Goal: Task Accomplishment & Management: Manage account settings

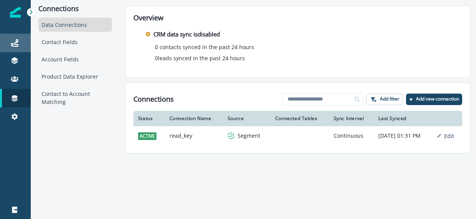
click at [13, 38] on div "Journeys" at bounding box center [15, 42] width 25 height 9
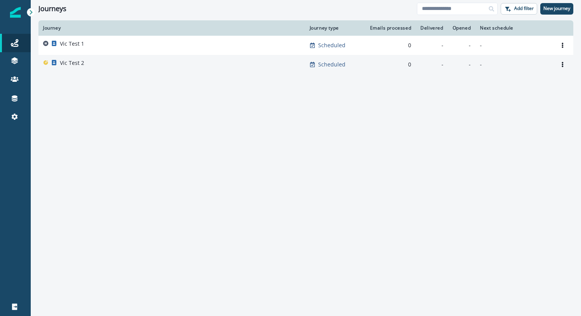
click at [76, 64] on p "Vic Test 2" at bounding box center [72, 63] width 24 height 8
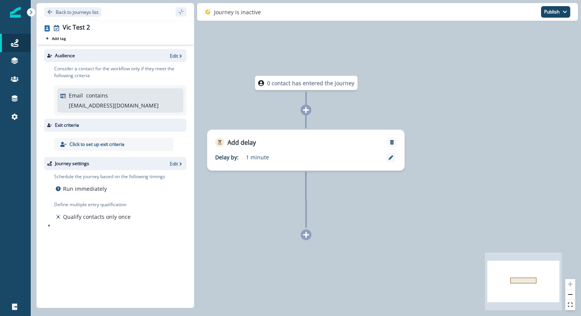
click at [306, 219] on icon at bounding box center [306, 235] width 6 height 6
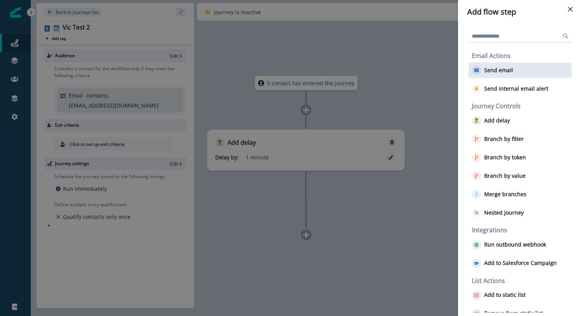
click at [475, 72] on p "Send email" at bounding box center [498, 70] width 29 height 7
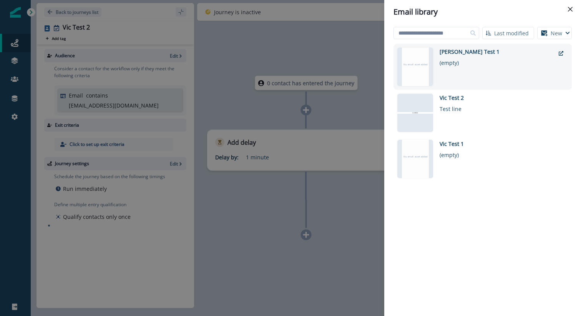
click at [461, 62] on div "(empty)" at bounding box center [496, 61] width 115 height 11
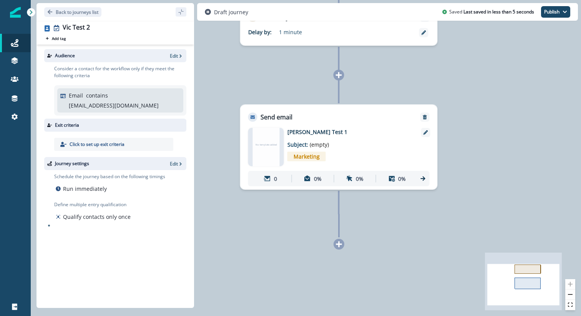
click at [338, 219] on icon at bounding box center [338, 244] width 7 height 7
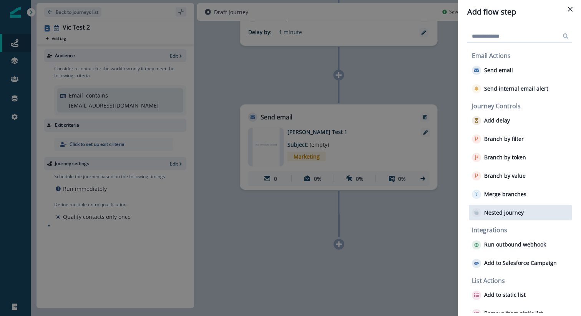
click at [475, 211] on p "Nested journey" at bounding box center [504, 213] width 40 height 7
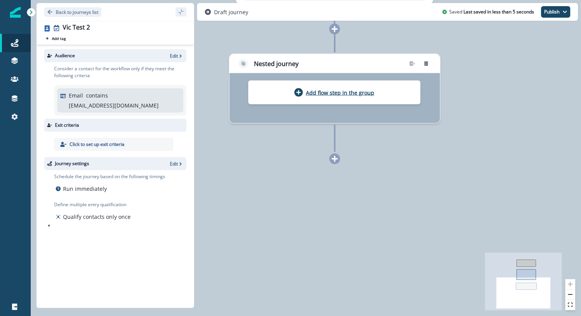
click at [359, 94] on p "Add flow step in the group" at bounding box center [340, 92] width 68 height 7
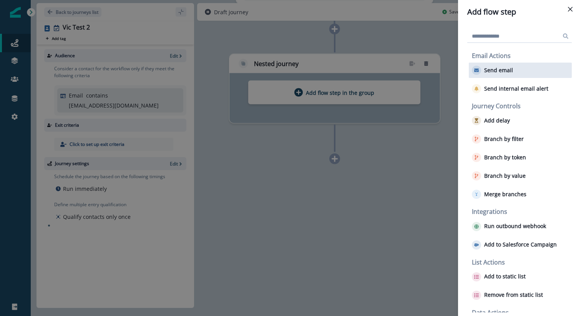
click at [475, 70] on p "Send email" at bounding box center [498, 70] width 29 height 7
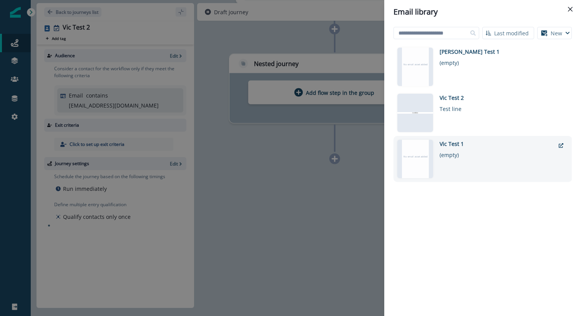
click at [456, 146] on div "Vic Test 1" at bounding box center [496, 144] width 115 height 8
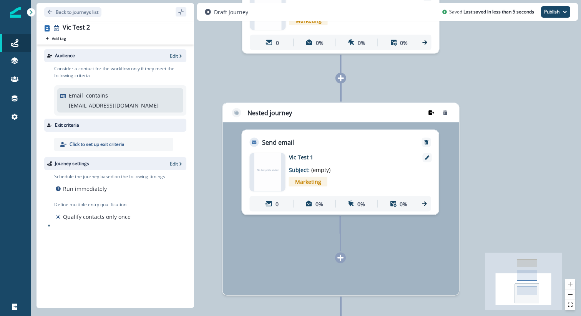
click at [429, 113] on icon "remove-group" at bounding box center [431, 112] width 6 height 5
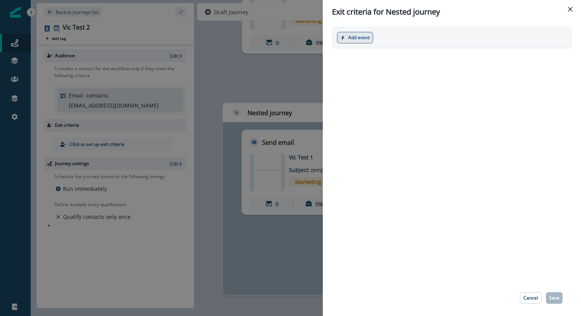
click at [365, 37] on button "Add event" at bounding box center [355, 38] width 36 height 12
click at [368, 68] on button "Marketing event" at bounding box center [379, 69] width 85 height 13
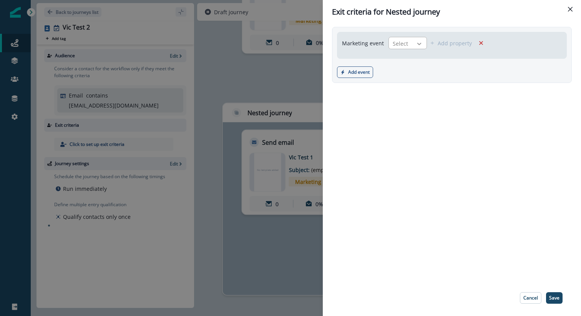
click at [418, 44] on icon at bounding box center [419, 44] width 4 height 2
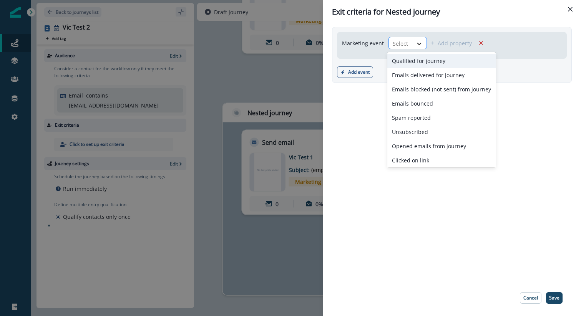
click at [418, 43] on icon at bounding box center [419, 44] width 7 height 8
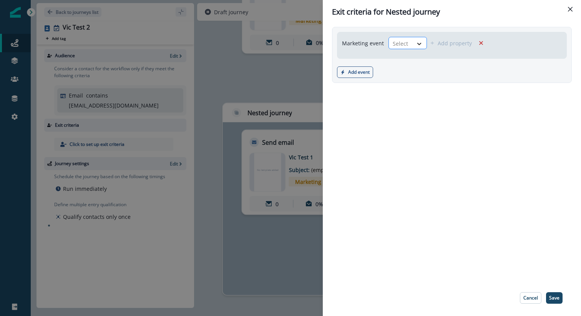
click at [418, 43] on icon at bounding box center [419, 44] width 7 height 8
click at [385, 45] on div "Marketing event Select" at bounding box center [384, 43] width 85 height 12
click at [398, 41] on div at bounding box center [401, 44] width 16 height 10
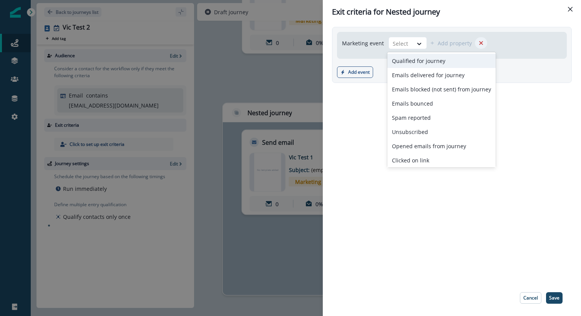
click at [475, 41] on icon "Remove" at bounding box center [481, 43] width 7 height 7
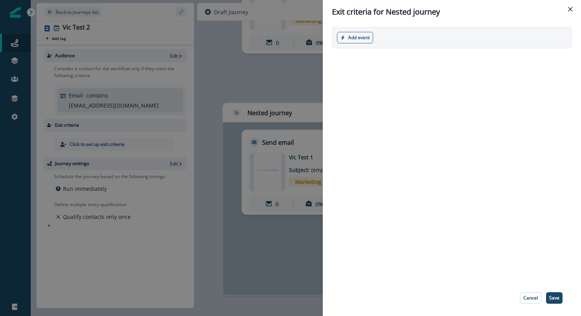
click at [375, 36] on div "Add event Product event Marketing event" at bounding box center [452, 38] width 230 height 12
click at [363, 36] on button "Add event" at bounding box center [355, 38] width 36 height 12
click at [373, 55] on button "Product event" at bounding box center [379, 56] width 85 height 13
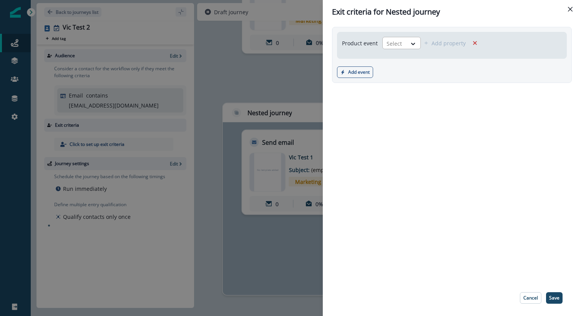
click at [402, 40] on div "Select" at bounding box center [395, 43] width 24 height 13
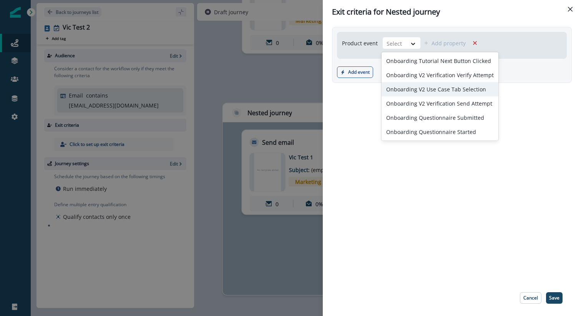
click at [423, 83] on div "Onboarding V2 Use Case Tab Selection" at bounding box center [439, 89] width 117 height 14
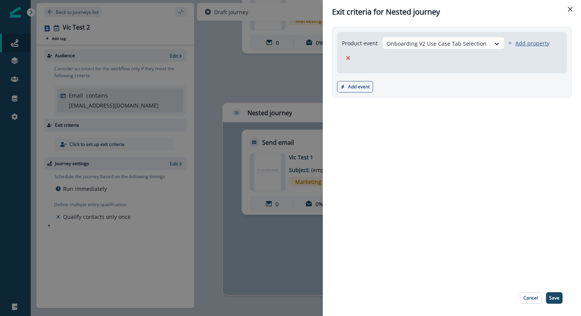
click at [475, 42] on p "Add property" at bounding box center [532, 43] width 34 height 7
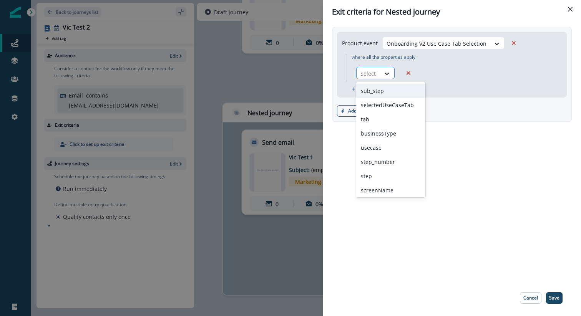
click at [381, 72] on div at bounding box center [386, 74] width 13 height 8
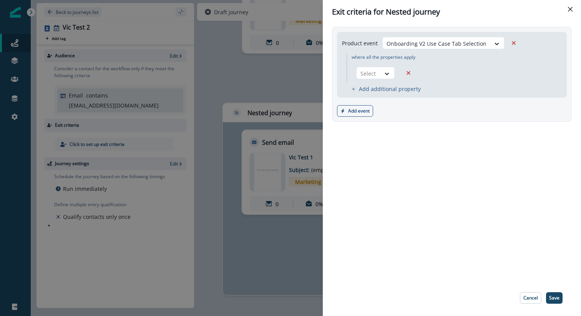
click at [468, 141] on div "Product event Onboarding V2 Use Case Tab Selection where all the properties app…" at bounding box center [452, 152] width 258 height 256
click at [475, 10] on icon "Close" at bounding box center [570, 9] width 5 height 5
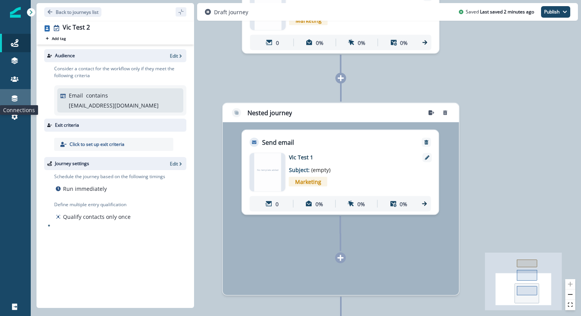
click at [16, 99] on icon at bounding box center [15, 99] width 6 height 6
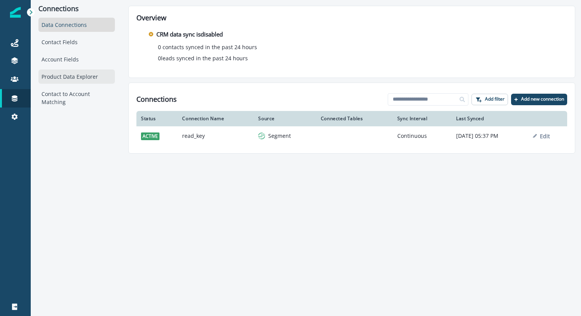
click at [70, 77] on div "Product Data Explorer" at bounding box center [76, 77] width 76 height 14
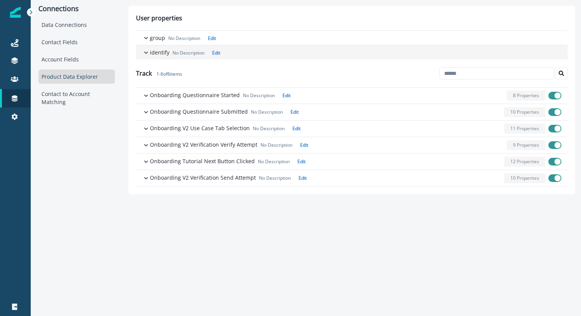
click at [149, 52] on icon "button" at bounding box center [146, 53] width 8 height 8
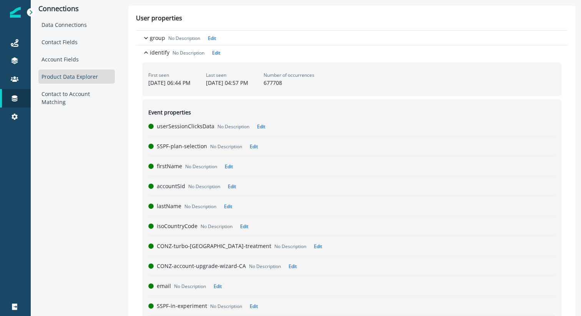
click at [183, 128] on p "userSessionClicksData" at bounding box center [186, 126] width 58 height 8
click at [176, 122] on div "userSessionClicksData No Description Edit" at bounding box center [351, 125] width 407 height 13
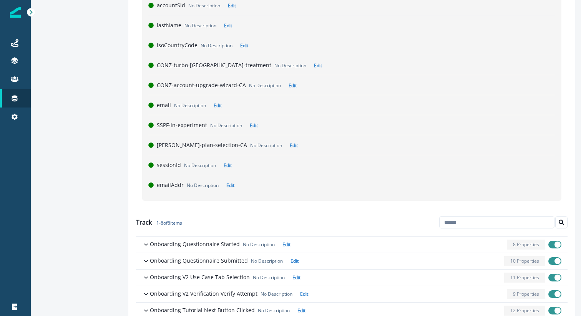
scroll to position [214, 0]
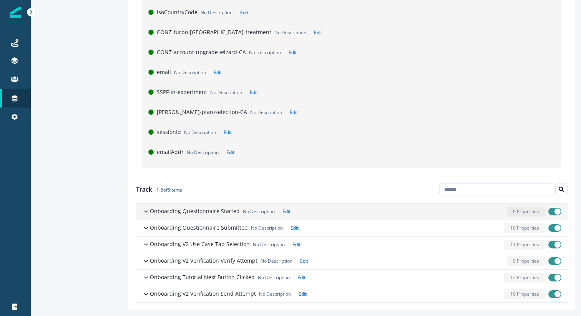
click at [144, 211] on icon "button" at bounding box center [146, 212] width 4 height 2
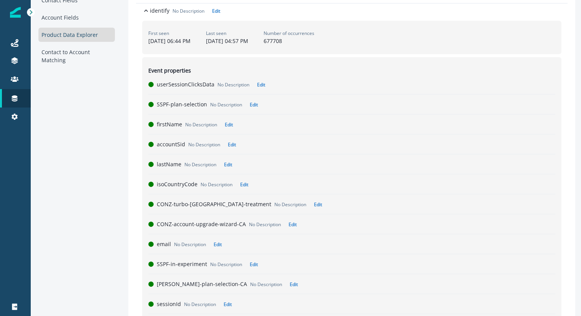
scroll to position [0, 0]
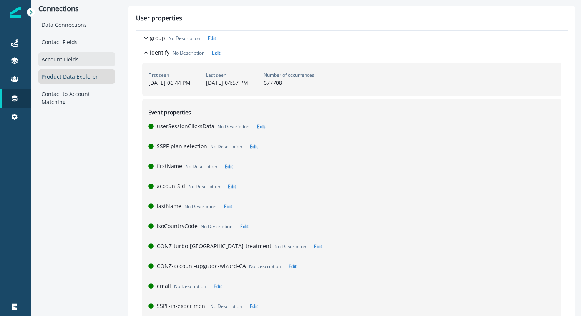
click at [69, 58] on div "Account Fields" at bounding box center [76, 59] width 76 height 14
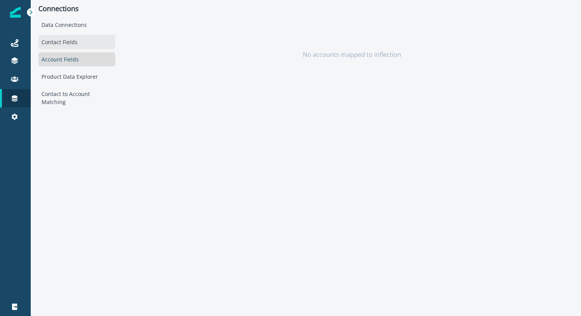
click at [65, 47] on div "Contact Fields" at bounding box center [76, 42] width 77 height 14
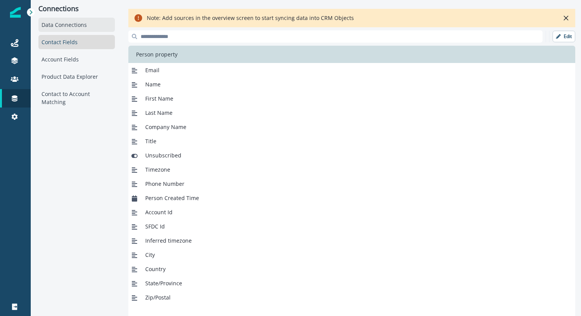
click at [63, 27] on div "Data Connections" at bounding box center [76, 25] width 76 height 14
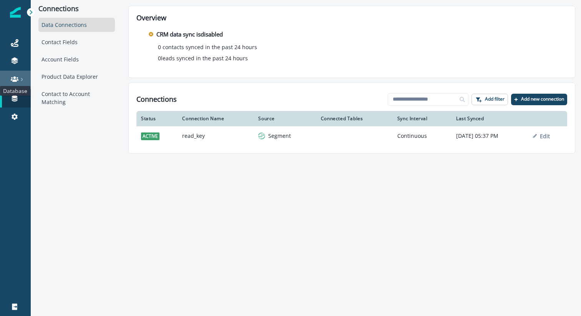
click at [15, 78] on icon at bounding box center [15, 78] width 8 height 5
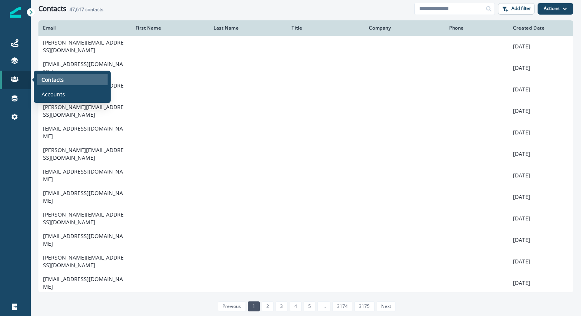
click at [68, 81] on div "Contacts" at bounding box center [72, 80] width 71 height 12
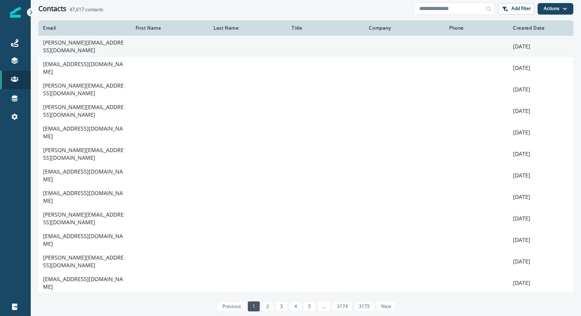
click at [132, 48] on td at bounding box center [170, 47] width 78 height 22
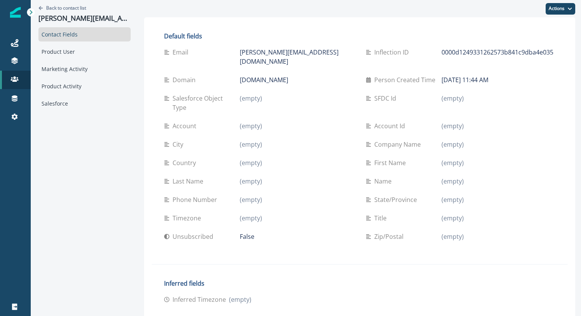
scroll to position [1, 0]
click at [94, 48] on div "Product User" at bounding box center [84, 51] width 92 height 14
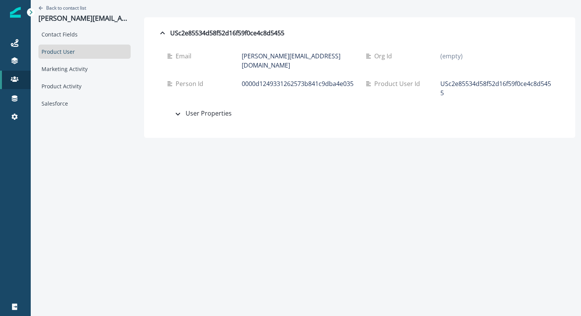
scroll to position [0, 0]
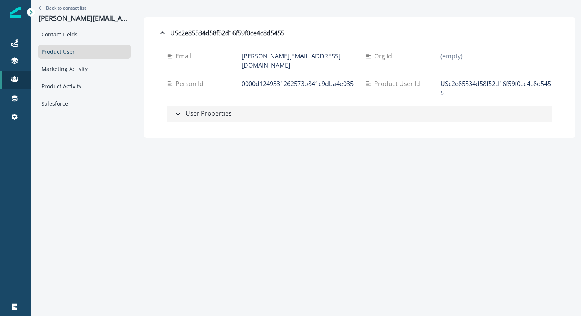
click at [201, 109] on div "User Properties" at bounding box center [202, 114] width 58 height 10
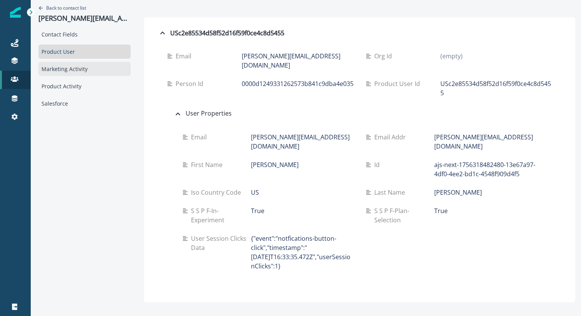
click at [75, 68] on div "Marketing Activity" at bounding box center [84, 69] width 92 height 14
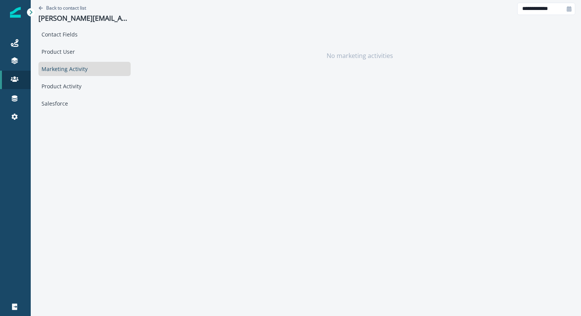
click at [73, 96] on div "Contact Fields Product User Marketing Activity Product Activity Salesforce" at bounding box center [84, 68] width 92 height 83
click at [72, 88] on div "Product Activity" at bounding box center [84, 86] width 92 height 14
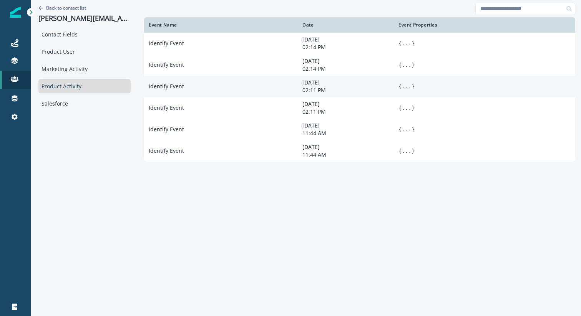
click at [401, 90] on button "..." at bounding box center [406, 87] width 10 height 8
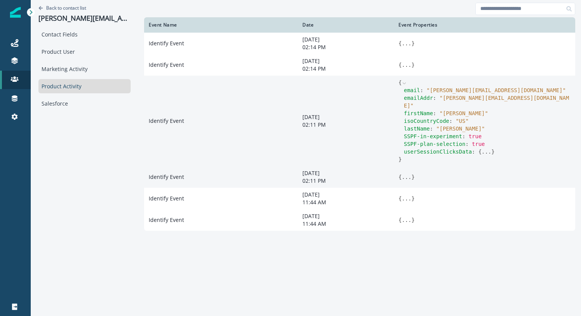
click at [401, 173] on button "..." at bounding box center [406, 177] width 10 height 8
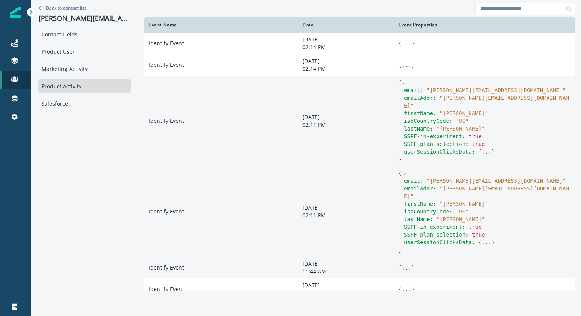
click at [394, 219] on td "{ ... }" at bounding box center [484, 268] width 181 height 22
click at [398, 219] on span "{" at bounding box center [399, 268] width 3 height 6
click at [401, 219] on button "..." at bounding box center [406, 268] width 10 height 8
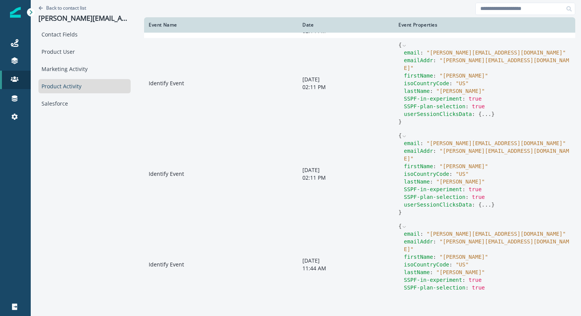
scroll to position [57, 0]
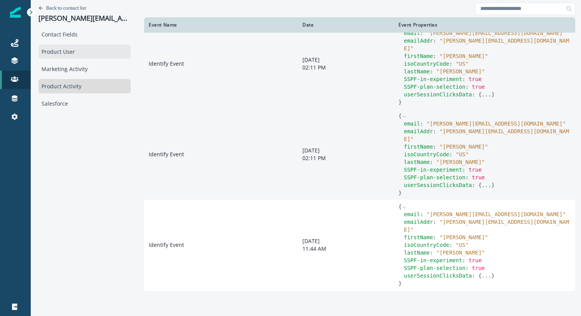
click at [70, 54] on div "Product User" at bounding box center [84, 52] width 92 height 14
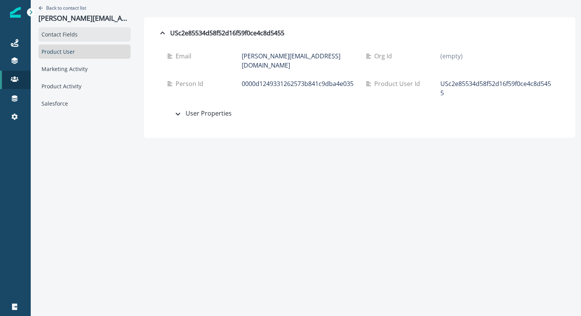
click at [65, 34] on div "Contact Fields" at bounding box center [84, 34] width 92 height 14
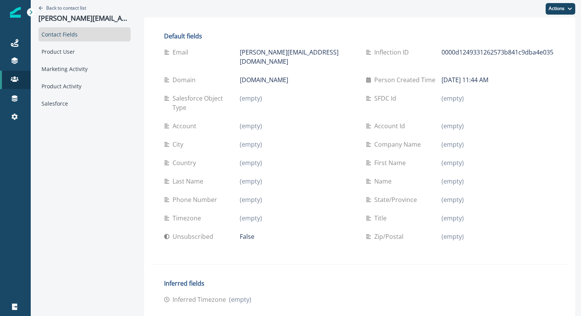
scroll to position [1, 0]
click at [56, 50] on div "Product User" at bounding box center [84, 51] width 92 height 14
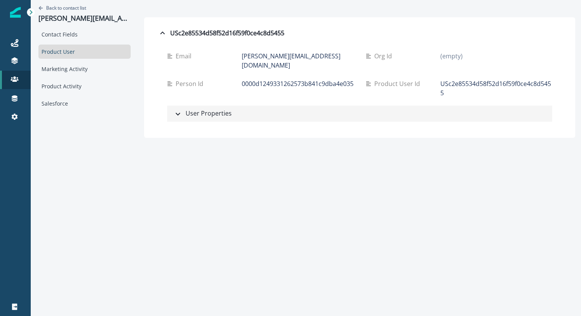
click at [173, 109] on icon "button" at bounding box center [177, 113] width 9 height 9
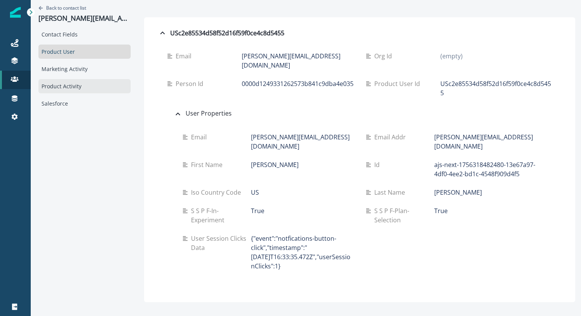
click at [62, 83] on div "Product Activity" at bounding box center [84, 86] width 92 height 14
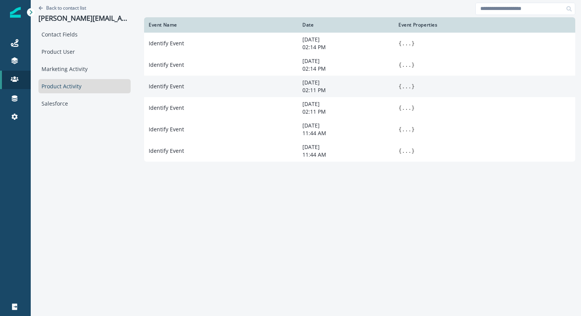
click at [152, 87] on td "Identify Event" at bounding box center [221, 87] width 154 height 22
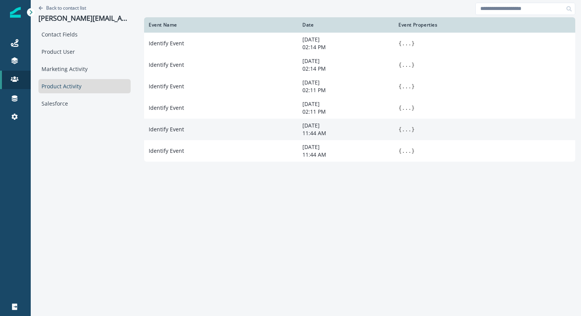
click at [398, 131] on span "{" at bounding box center [399, 129] width 3 height 6
click at [401, 130] on button "..." at bounding box center [406, 130] width 10 height 8
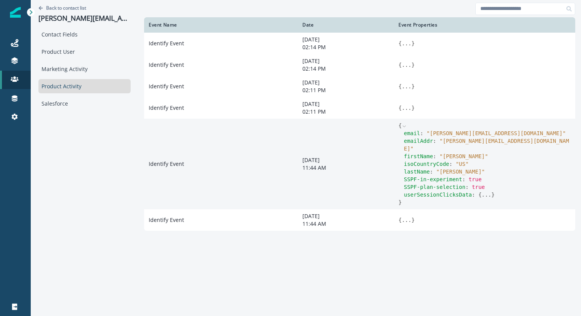
click at [63, 85] on div "Product Activity" at bounding box center [84, 86] width 92 height 14
click at [60, 55] on div "Product User" at bounding box center [84, 52] width 92 height 14
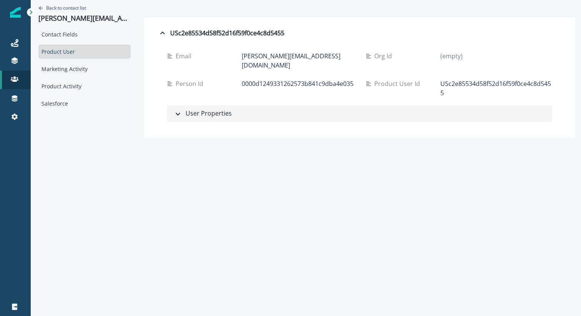
click at [173, 109] on icon "button" at bounding box center [177, 113] width 9 height 9
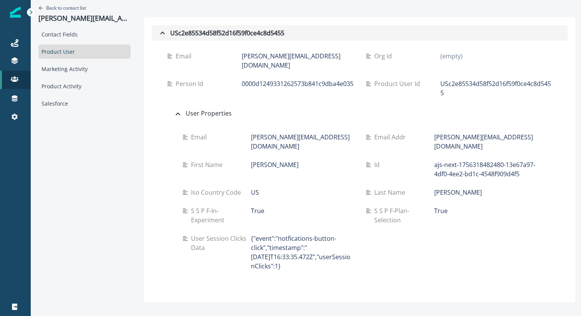
click at [183, 34] on div "USc2e85534d58f52d16f59f0ce4c8d5455" at bounding box center [221, 32] width 126 height 9
click at [14, 60] on icon at bounding box center [14, 59] width 7 height 4
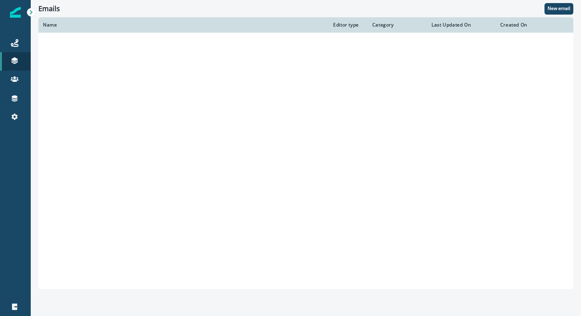
click at [56, 61] on p "Emails" at bounding box center [49, 61] width 17 height 8
click at [48, 59] on td at bounding box center [183, 61] width 290 height 19
click at [44, 59] on p "Emails" at bounding box center [49, 61] width 17 height 8
click at [12, 185] on div at bounding box center [15, 216] width 31 height 162
click at [15, 60] on icon at bounding box center [14, 59] width 7 height 4
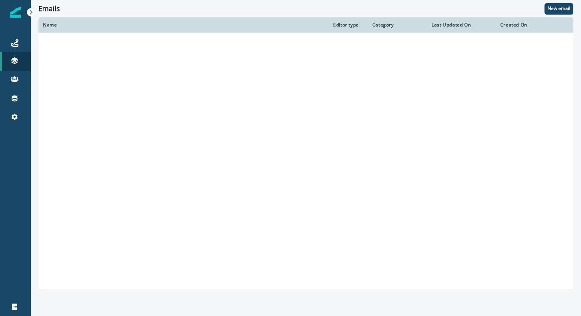
click at [55, 79] on p "Tokens" at bounding box center [50, 76] width 18 height 8
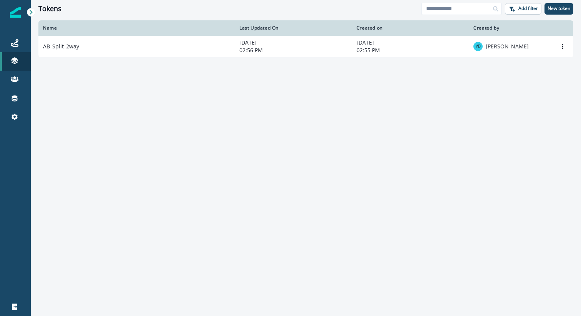
click at [48, 60] on p "Emails" at bounding box center [49, 61] width 17 height 8
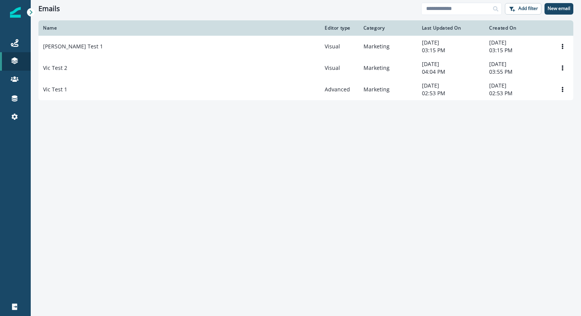
click at [186, 160] on div "Name Editor type Category Last Updated On Created On [PERSON_NAME] Test 1 Visua…" at bounding box center [306, 167] width 550 height 295
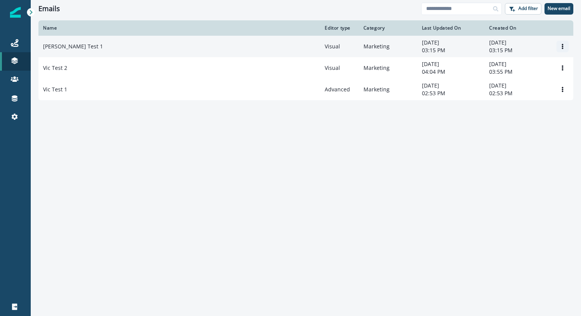
click at [475, 43] on button "Options" at bounding box center [562, 47] width 12 height 12
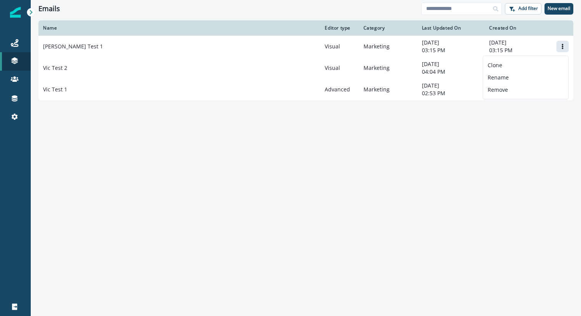
click at [305, 144] on div "Name Editor type Category Last Updated On Created On [PERSON_NAME] Test 1 Visua…" at bounding box center [306, 167] width 550 height 295
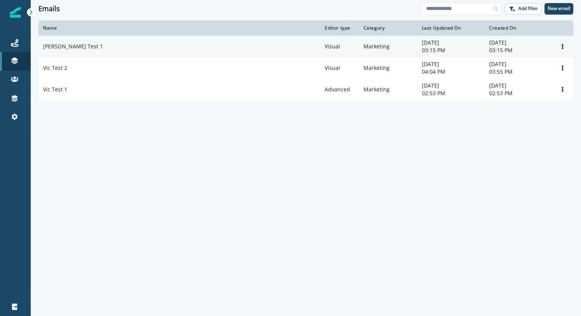
click at [65, 45] on p "[PERSON_NAME] Test 1" at bounding box center [73, 47] width 60 height 8
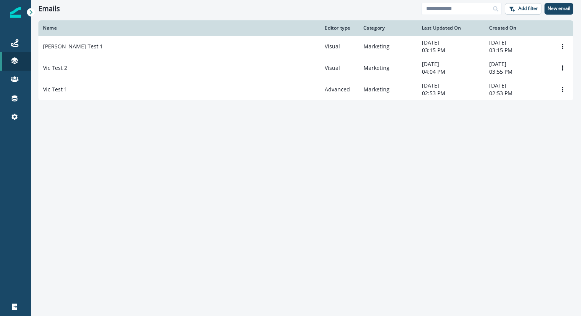
click at [65, 77] on div "Contacts" at bounding box center [72, 80] width 71 height 12
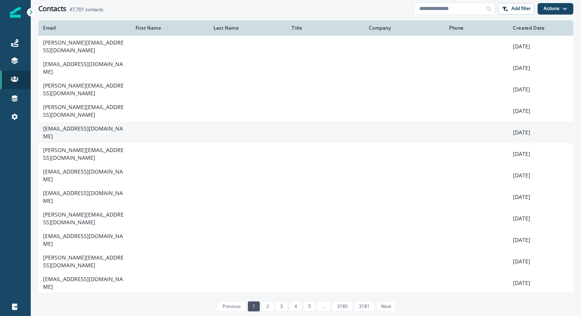
click at [72, 122] on td "[EMAIL_ADDRESS][DOMAIN_NAME]" at bounding box center [84, 133] width 93 height 22
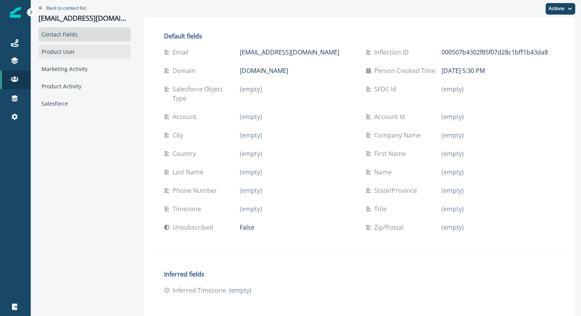
click at [66, 54] on div "Product User" at bounding box center [84, 52] width 92 height 14
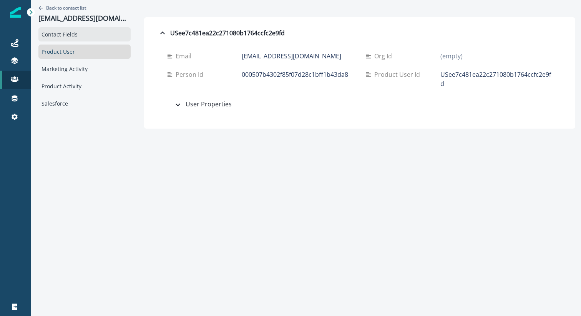
click at [58, 35] on div "Contact Fields" at bounding box center [84, 34] width 92 height 14
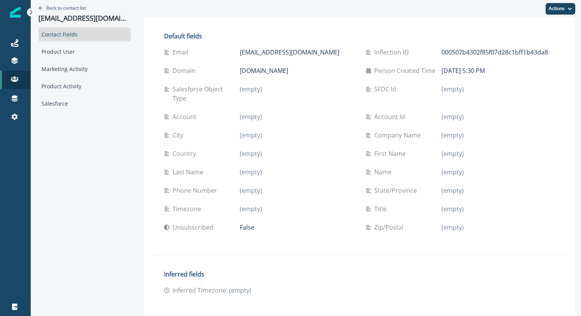
scroll to position [1, 0]
click at [51, 31] on div "Contact Fields" at bounding box center [84, 34] width 92 height 14
click at [68, 81] on div "Product Activity" at bounding box center [84, 85] width 92 height 14
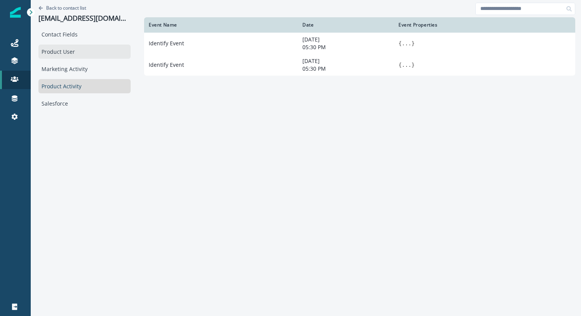
click at [65, 49] on div "Product User" at bounding box center [84, 52] width 92 height 14
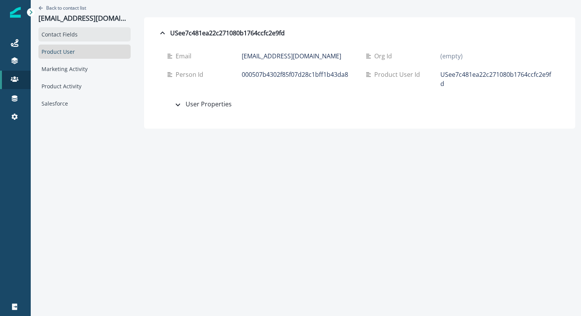
click at [63, 36] on div "Contact Fields" at bounding box center [84, 34] width 92 height 14
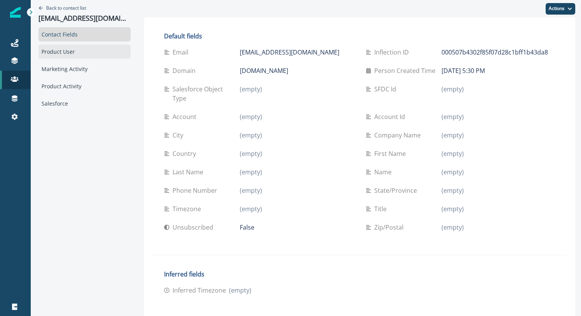
click at [67, 51] on div "Product User" at bounding box center [84, 52] width 92 height 14
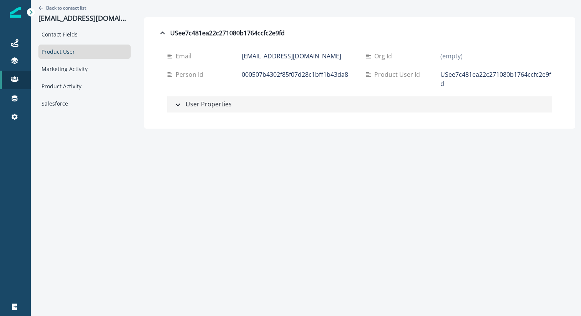
click at [173, 99] on div "User Properties" at bounding box center [202, 104] width 58 height 10
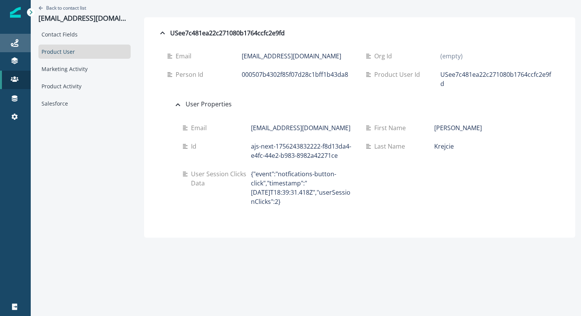
click at [17, 42] on icon at bounding box center [15, 43] width 8 height 8
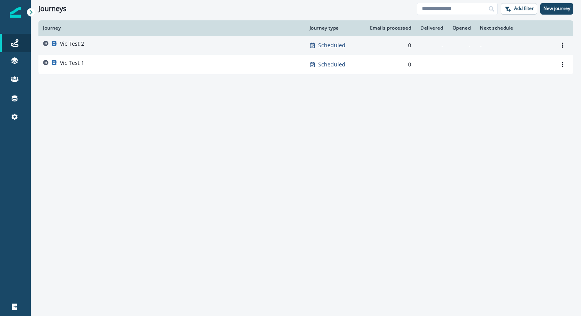
click at [76, 46] on p "Vic Test 2" at bounding box center [72, 44] width 24 height 8
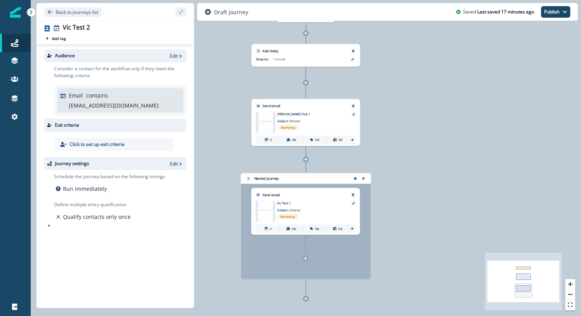
click at [167, 56] on div "Audience Edit" at bounding box center [115, 55] width 142 height 13
click at [174, 53] on p "Edit" at bounding box center [174, 56] width 8 height 7
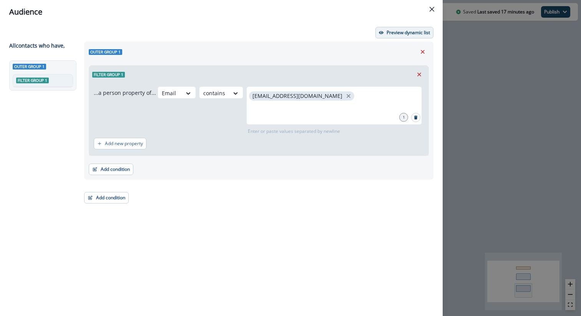
click at [411, 31] on p "Preview dynamic list" at bounding box center [407, 32] width 43 height 5
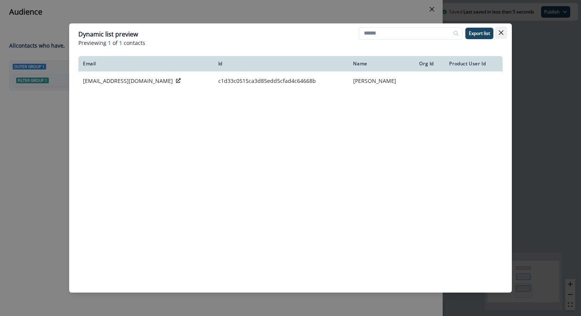
click at [475, 30] on button "Close" at bounding box center [501, 33] width 12 height 12
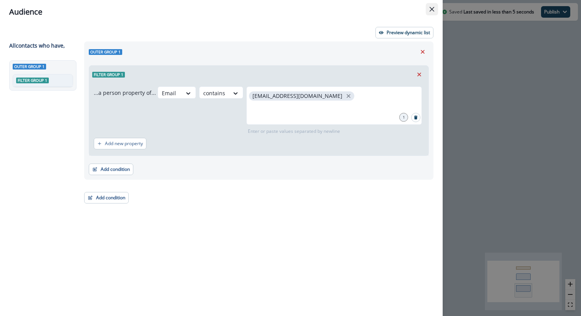
click at [435, 9] on button "Close" at bounding box center [432, 9] width 12 height 12
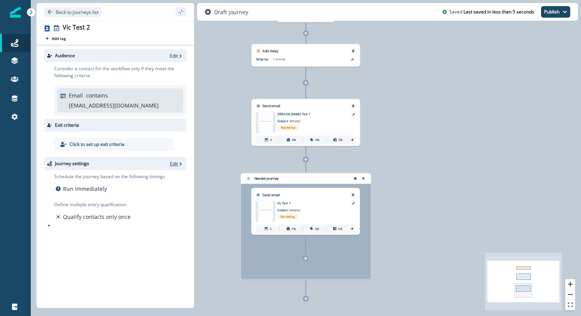
click at [170, 161] on p "Edit" at bounding box center [174, 164] width 8 height 7
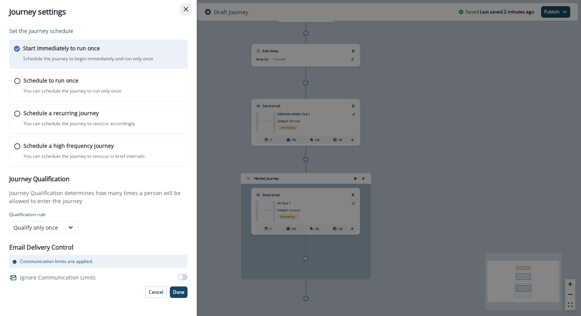
click at [187, 10] on icon "Close" at bounding box center [186, 9] width 5 height 5
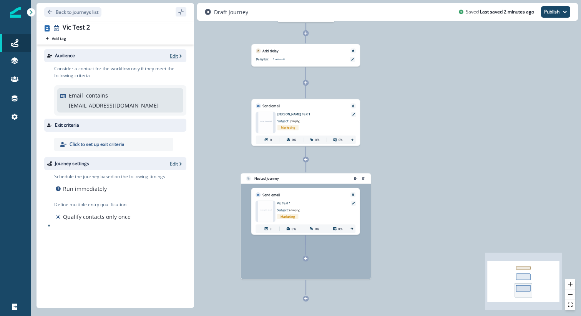
click at [172, 55] on p "Edit" at bounding box center [174, 56] width 8 height 7
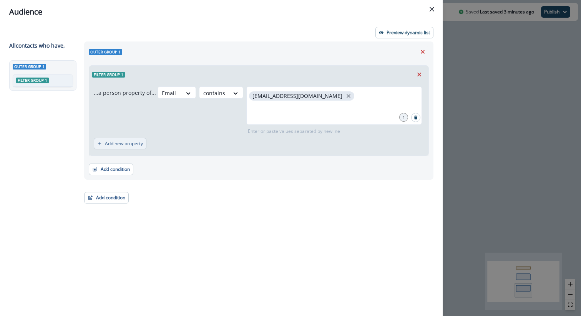
click at [120, 144] on p "Add new property" at bounding box center [124, 143] width 38 height 5
click at [229, 97] on div at bounding box center [235, 94] width 13 height 8
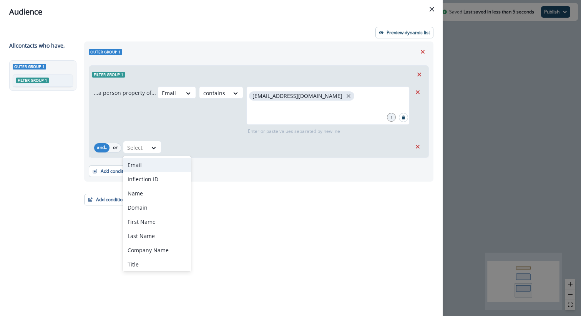
click at [169, 127] on div "Email contains [EMAIL_ADDRESS][DOMAIN_NAME] 1 Enter or paste values separated b…" at bounding box center [285, 110] width 254 height 48
click at [139, 148] on div at bounding box center [135, 148] width 16 height 10
type input "*"
click at [123, 172] on button "Add condition" at bounding box center [111, 172] width 45 height 12
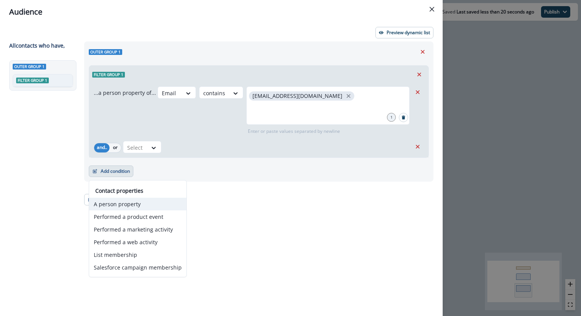
click at [121, 203] on button "A person property" at bounding box center [137, 204] width 97 height 13
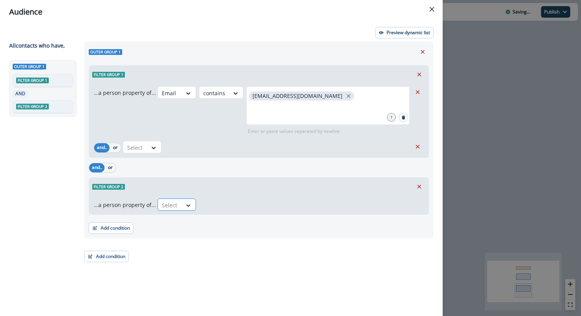
click at [187, 204] on icon at bounding box center [188, 206] width 7 height 8
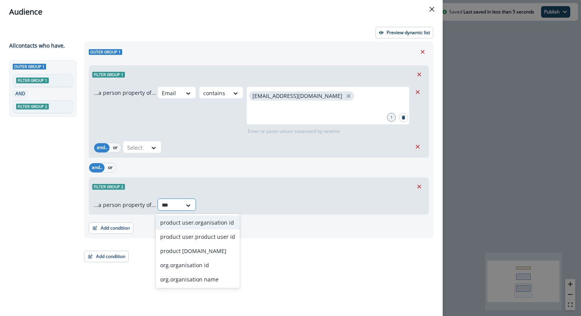
click at [162, 204] on input "***" at bounding box center [167, 205] width 10 height 8
type input "***"
